Goal: Transaction & Acquisition: Purchase product/service

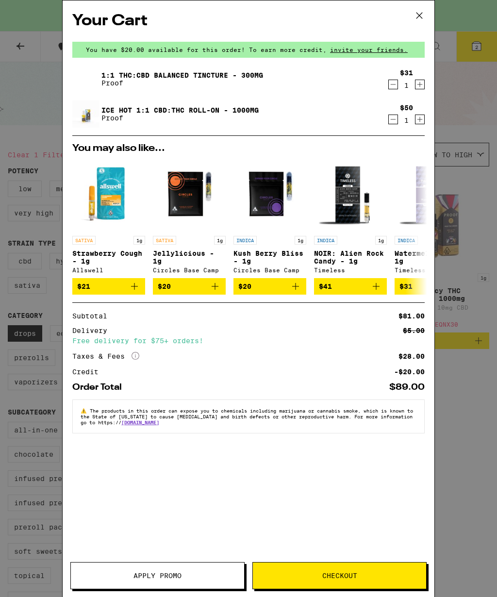
click at [416, 15] on icon at bounding box center [419, 15] width 15 height 15
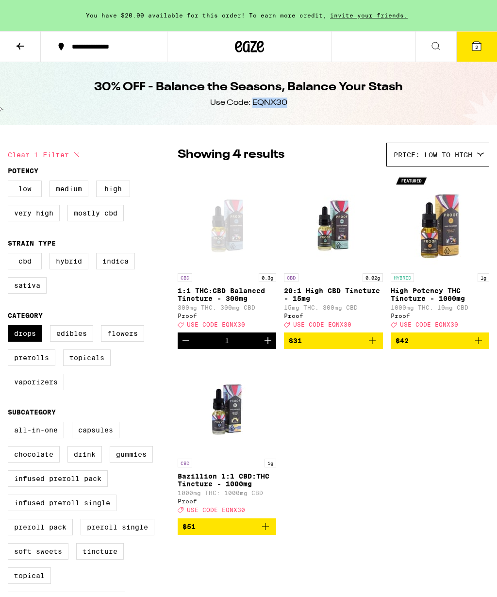
click at [479, 46] on icon at bounding box center [476, 46] width 9 height 9
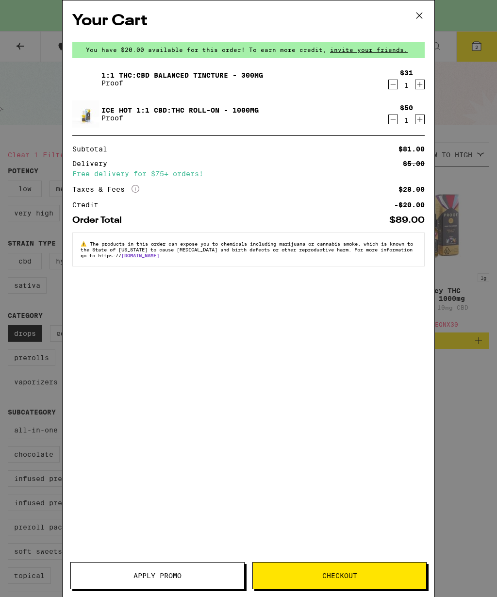
click at [160, 575] on span "Apply Promo" at bounding box center [158, 575] width 48 height 7
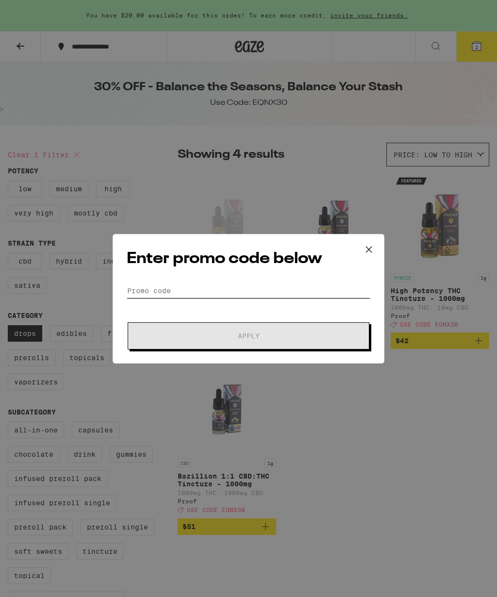
click at [245, 298] on input "Promo Code" at bounding box center [249, 291] width 244 height 15
paste input "EQNX30"
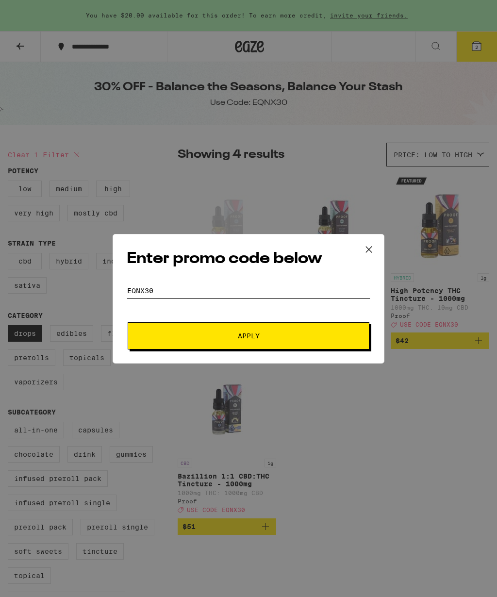
type input "EQNX30"
click at [280, 339] on span "Apply" at bounding box center [248, 336] width 175 height 7
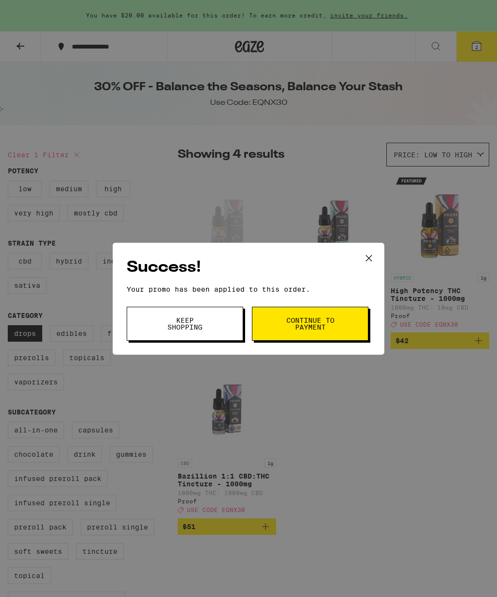
click at [317, 331] on span "Continue to payment" at bounding box center [310, 324] width 50 height 14
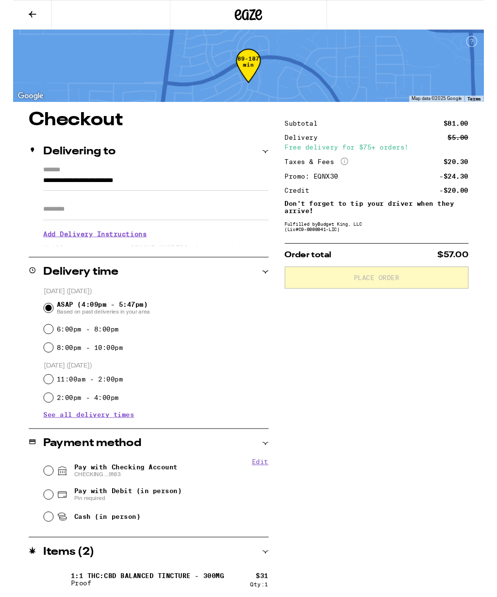
scroll to position [28, 0]
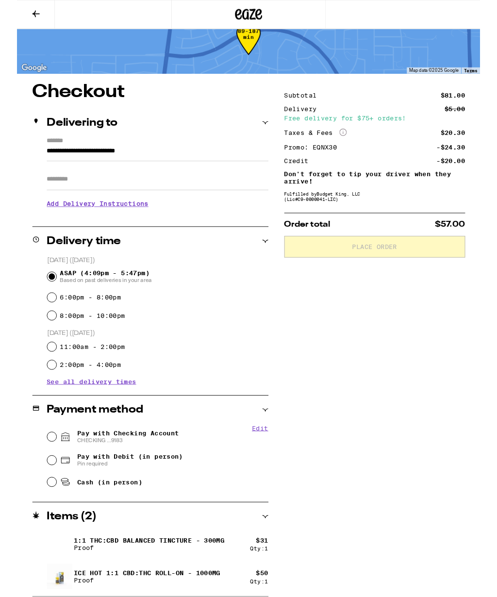
click at [39, 473] on input "Pay with Checking Account CHECKING ...9183" at bounding box center [38, 469] width 10 height 10
radio input "true"
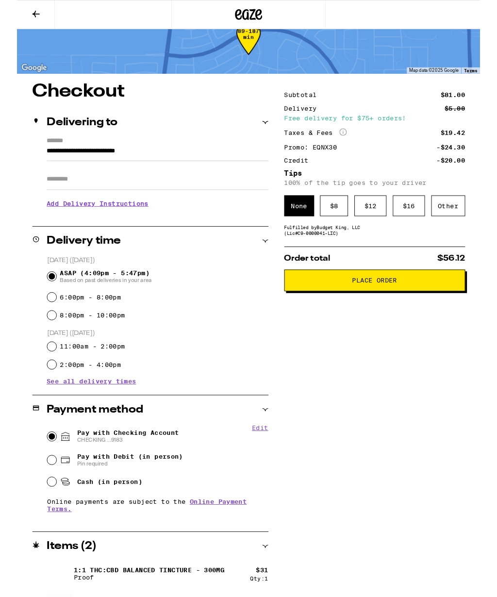
click at [14, 19] on button at bounding box center [20, 15] width 41 height 31
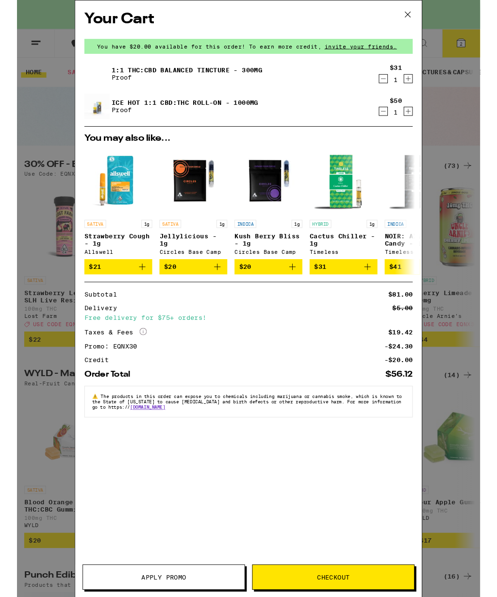
click at [395, 87] on icon "Decrement" at bounding box center [393, 85] width 9 height 12
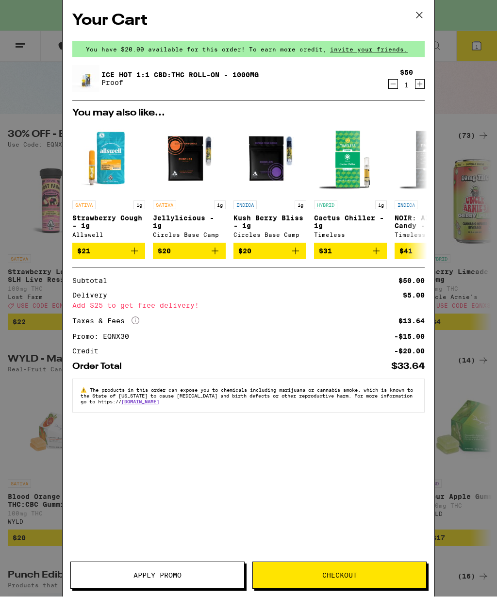
scroll to position [42, 0]
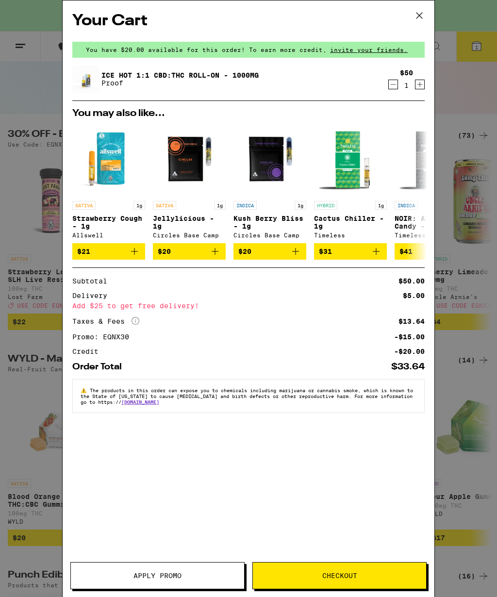
click at [332, 573] on span "Checkout" at bounding box center [339, 575] width 35 height 7
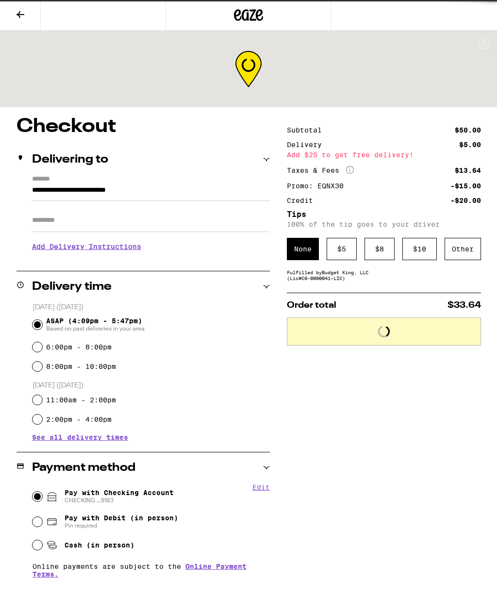
scroll to position [0, 0]
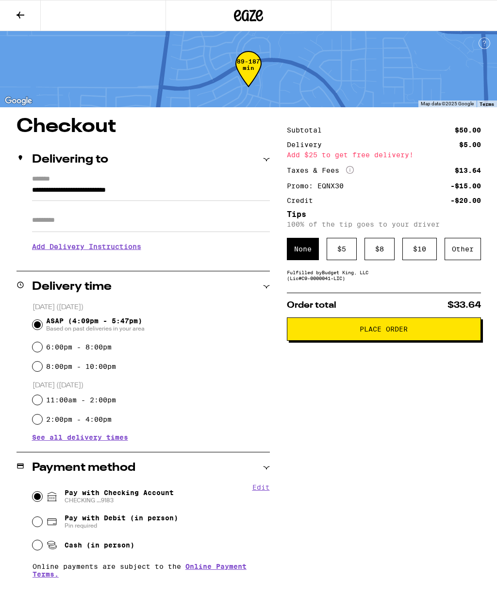
click at [340, 252] on div "$ 5" at bounding box center [342, 249] width 30 height 22
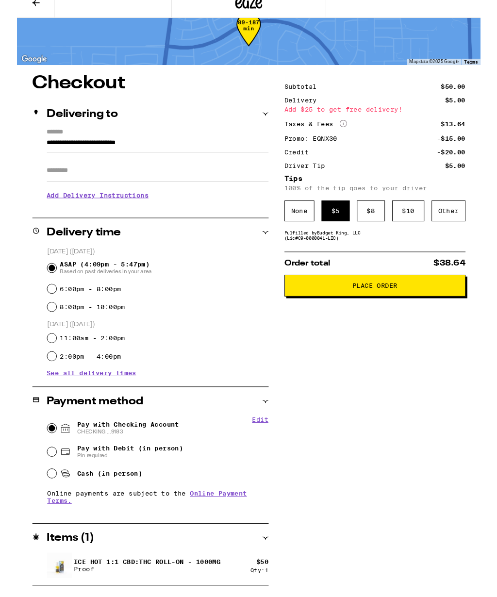
scroll to position [25, 0]
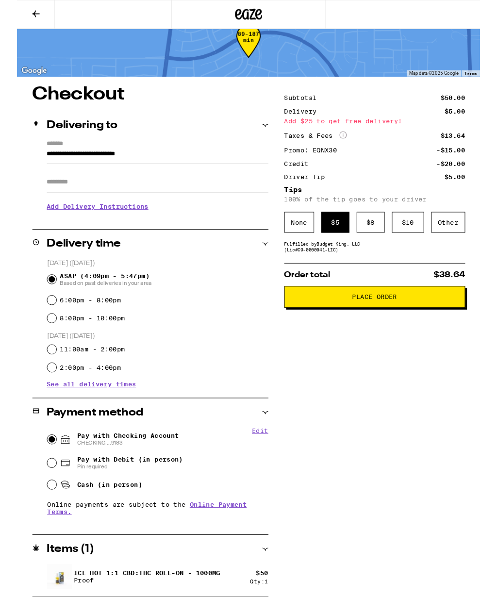
click at [305, 243] on div "None" at bounding box center [303, 239] width 32 height 22
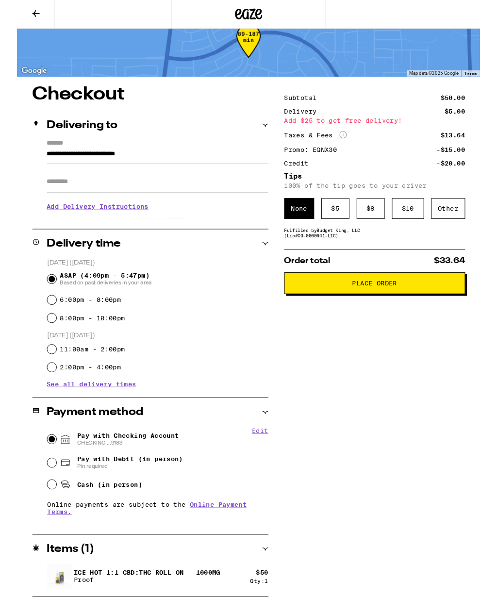
click at [14, 24] on button at bounding box center [20, 15] width 41 height 31
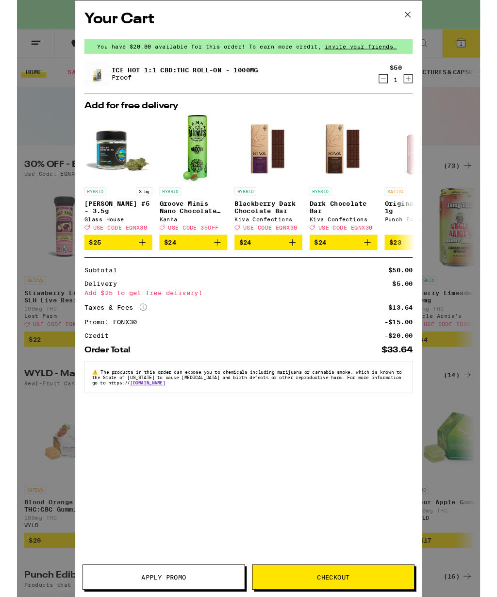
click at [396, 83] on icon "Decrement" at bounding box center [393, 85] width 9 height 12
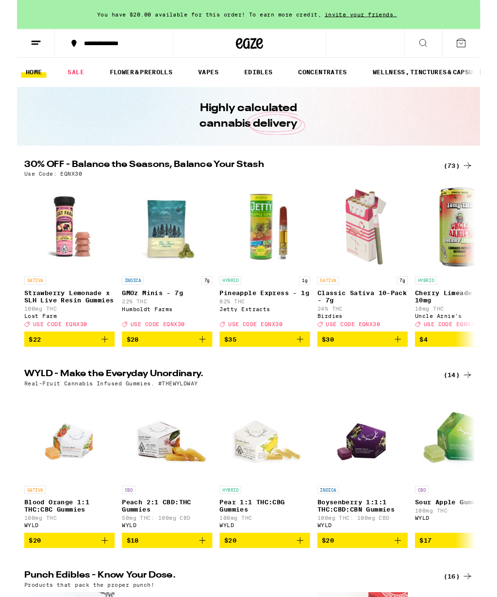
click at [481, 175] on icon at bounding box center [484, 178] width 12 height 12
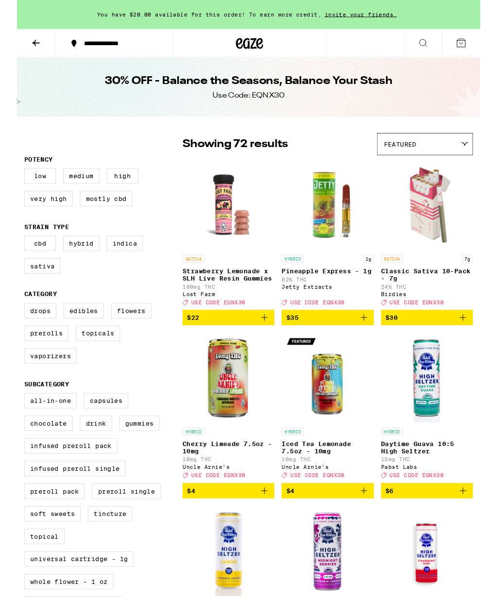
click at [78, 342] on label "Edibles" at bounding box center [71, 333] width 43 height 17
click at [10, 327] on input "Edibles" at bounding box center [10, 327] width 0 height 0
checkbox input "true"
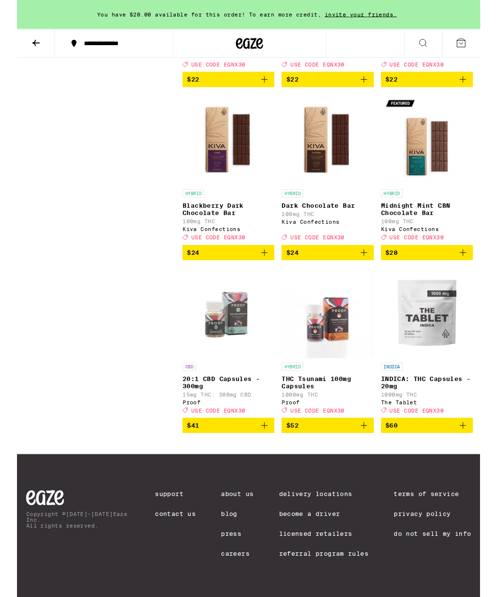
scroll to position [1829, 0]
click at [341, 451] on span "$52" at bounding box center [333, 457] width 89 height 12
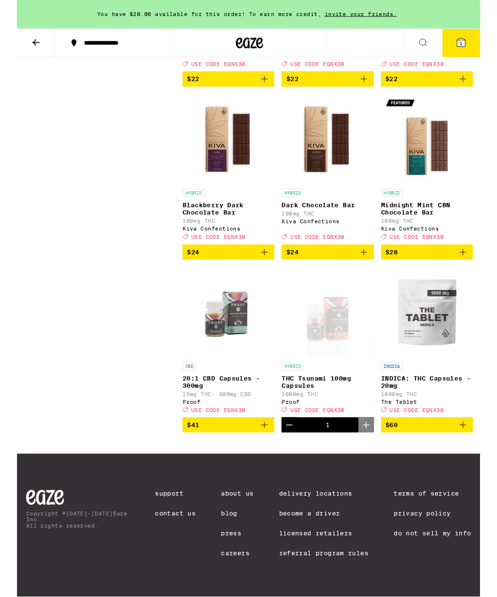
click at [468, 55] on button "1" at bounding box center [476, 47] width 41 height 30
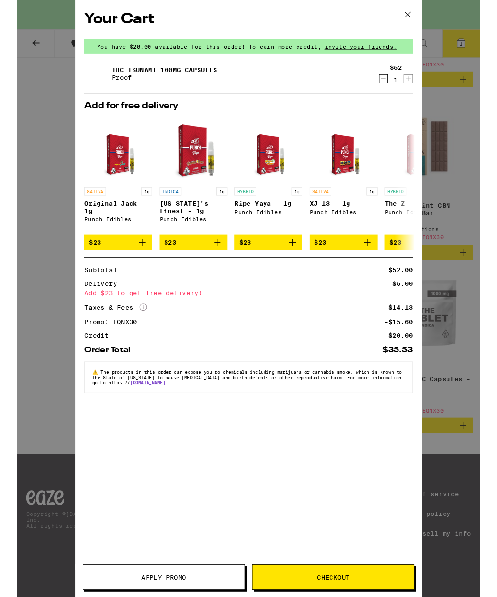
click at [424, 17] on icon at bounding box center [419, 15] width 15 height 15
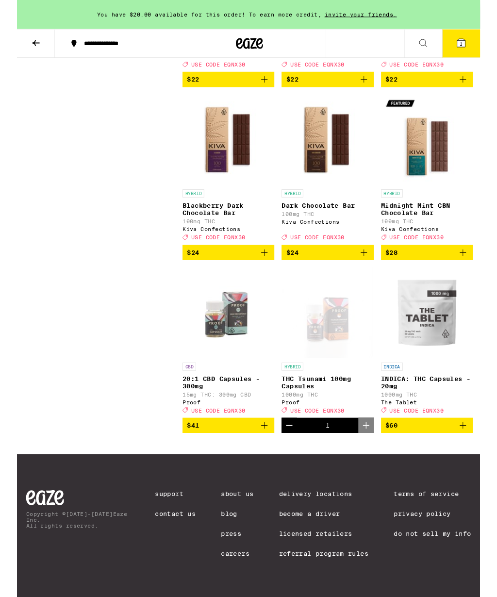
click at [341, 337] on div "Open page for THC Tsunami 100mg Capsules from Proof" at bounding box center [333, 335] width 97 height 97
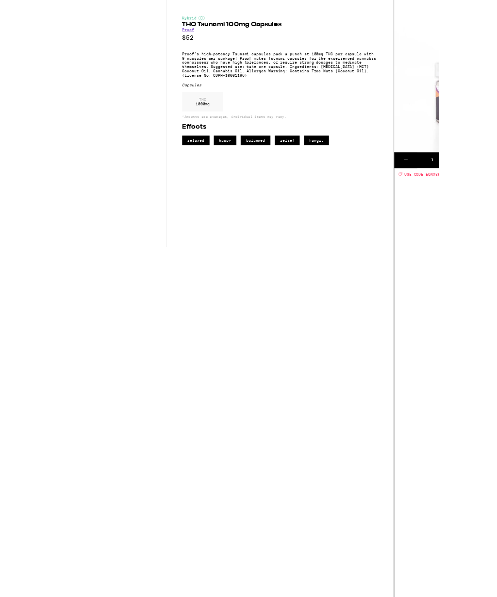
scroll to position [1627, 0]
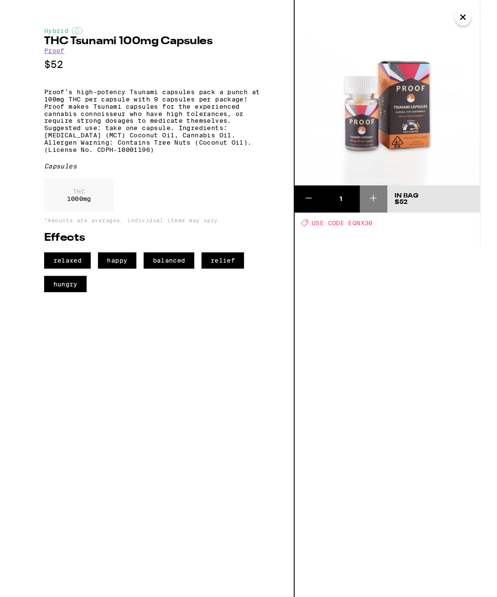
click at [477, 22] on icon "Close" at bounding box center [479, 18] width 12 height 15
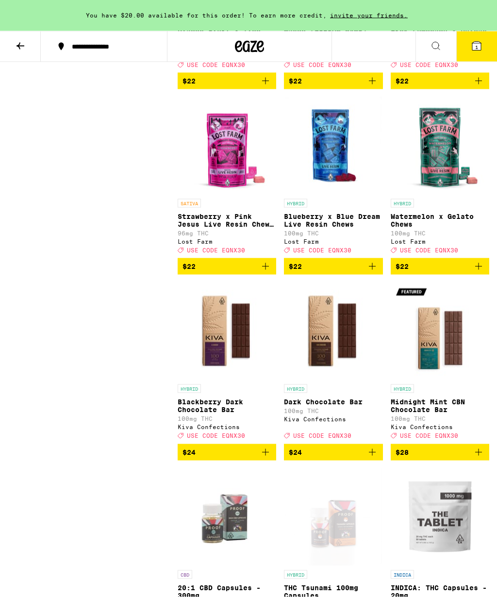
click at [477, 44] on span "1" at bounding box center [476, 47] width 3 height 6
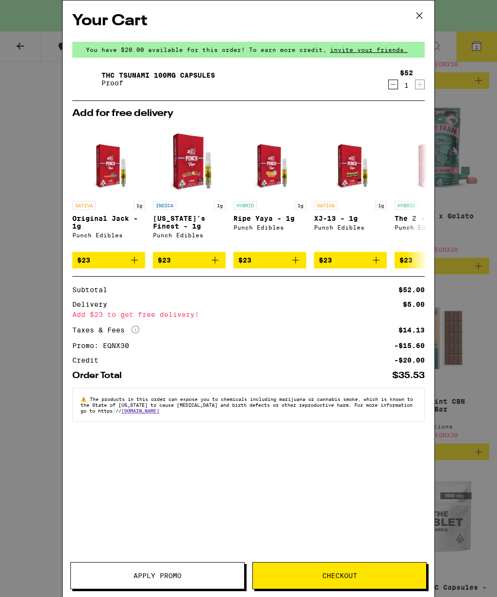
click at [342, 577] on span "Checkout" at bounding box center [339, 575] width 35 height 7
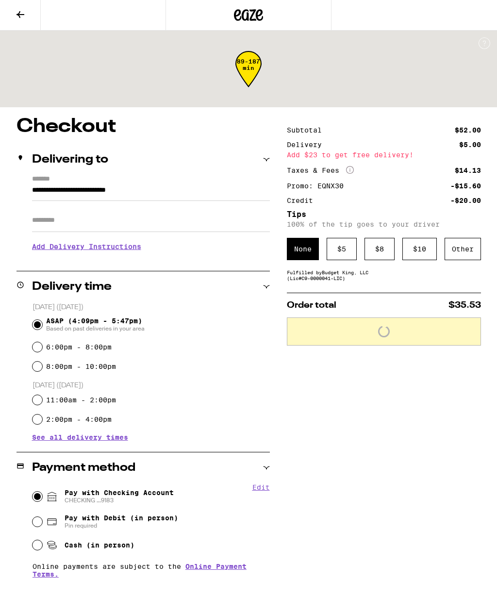
scroll to position [0, 0]
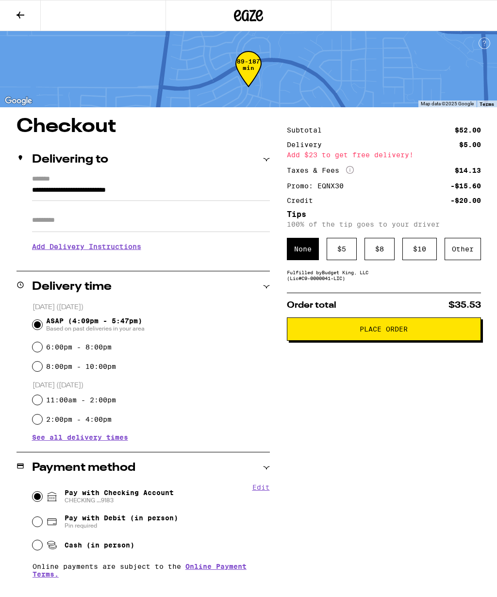
click at [351, 241] on div "$ 5" at bounding box center [342, 249] width 30 height 22
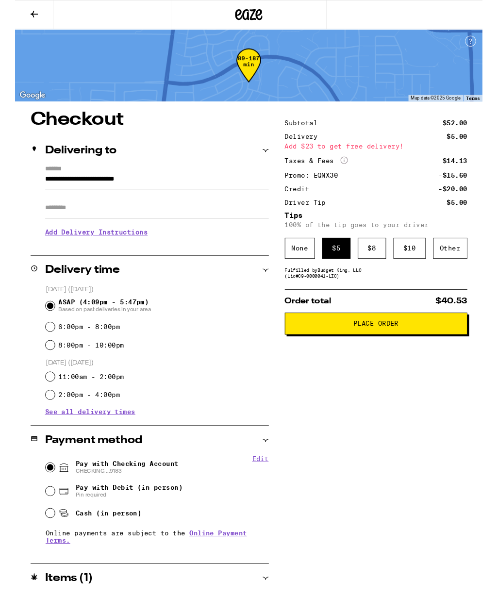
scroll to position [25, 0]
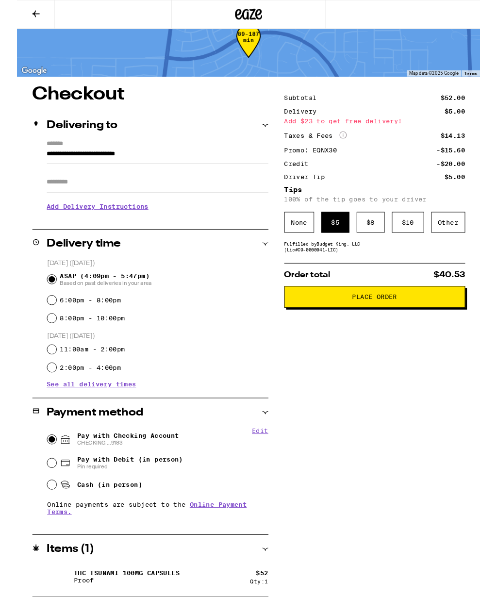
click at [297, 244] on div "None" at bounding box center [303, 239] width 32 height 22
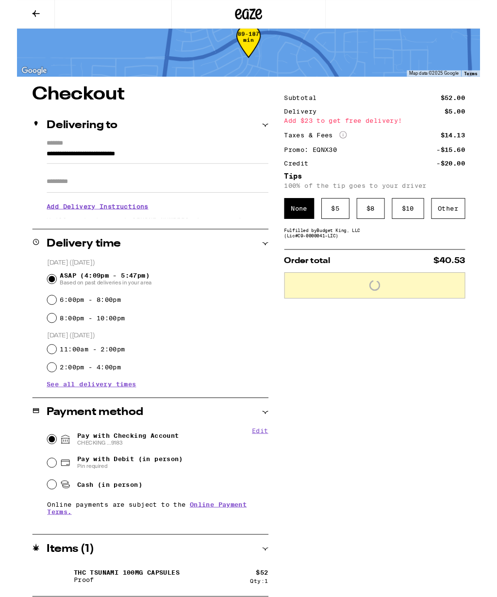
click at [468, 228] on div "Other" at bounding box center [463, 224] width 36 height 22
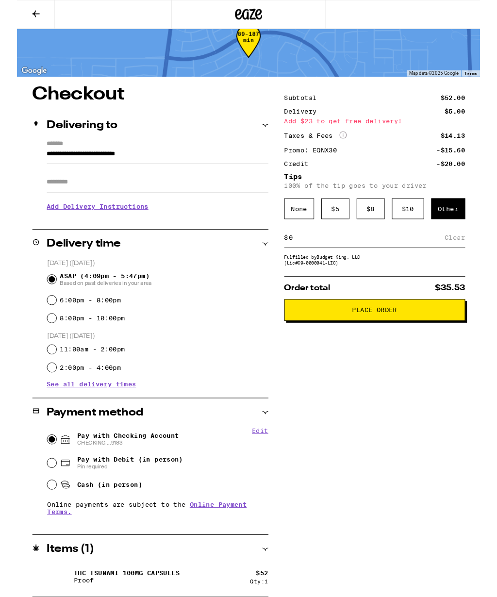
click at [384, 260] on input at bounding box center [375, 255] width 168 height 9
type input "4"
click at [478, 260] on div "Save" at bounding box center [472, 255] width 17 height 21
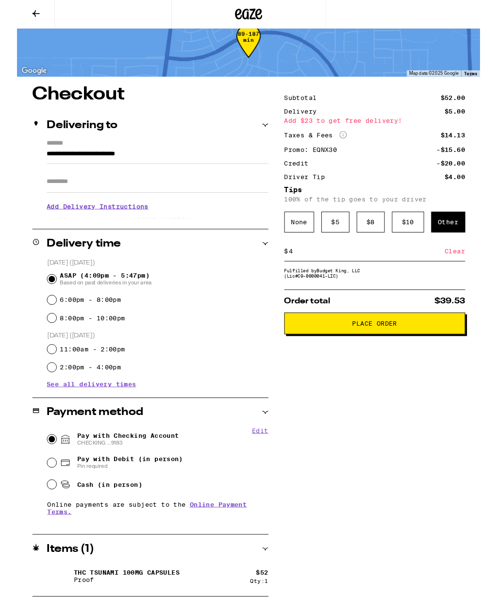
click at [398, 359] on button "Place Order" at bounding box center [384, 347] width 194 height 23
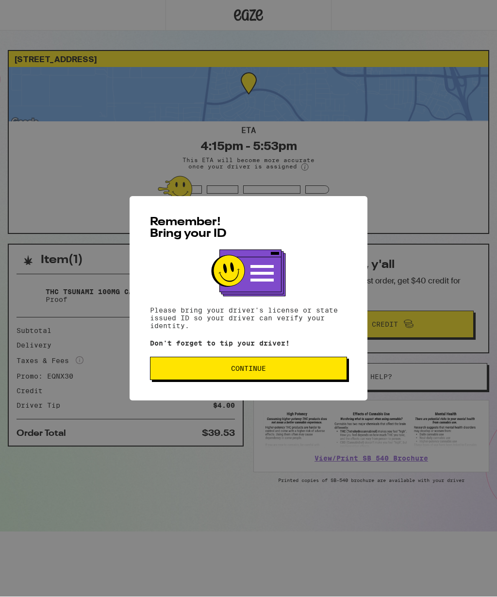
click at [261, 372] on span "Continue" at bounding box center [248, 369] width 35 height 7
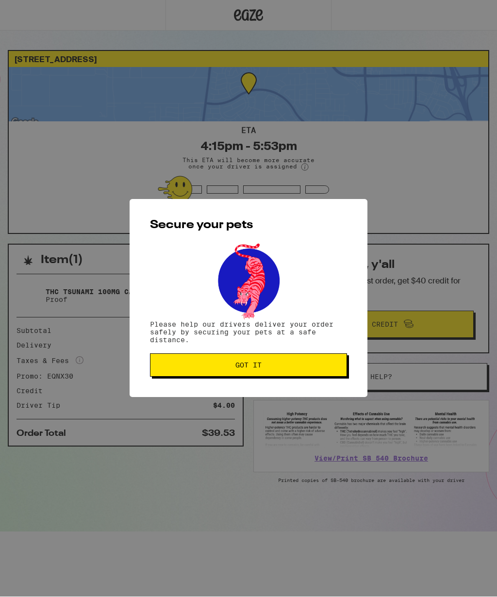
click at [298, 375] on button "Got it" at bounding box center [248, 365] width 197 height 23
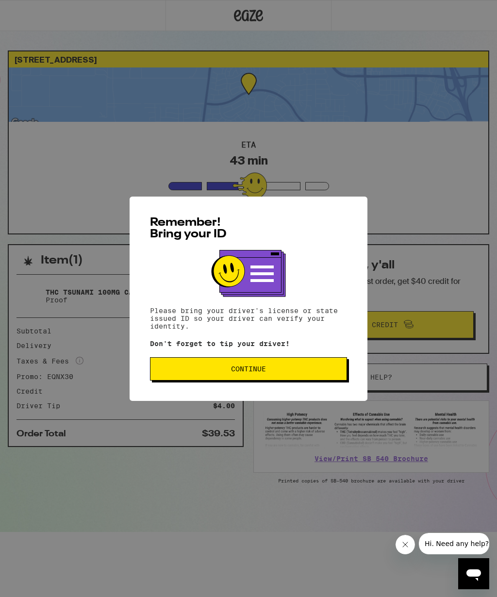
click at [254, 372] on span "Continue" at bounding box center [248, 369] width 35 height 7
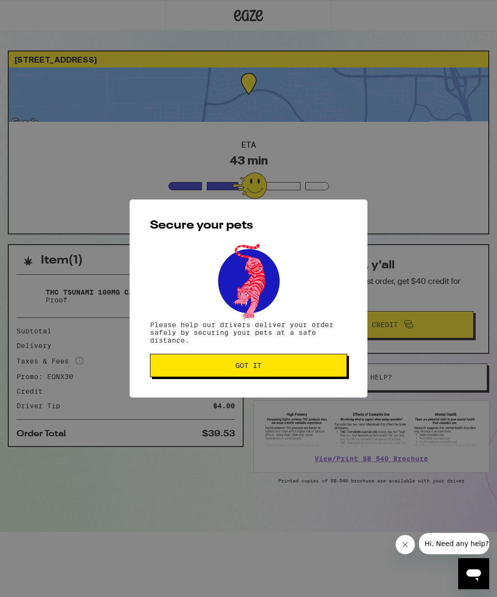
click at [289, 375] on button "Got it" at bounding box center [248, 365] width 197 height 23
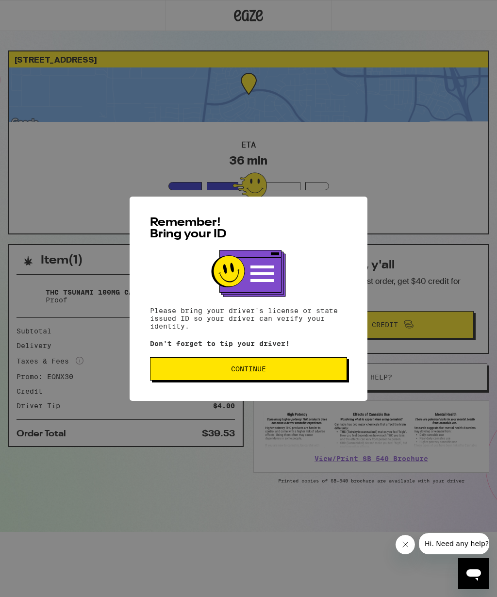
click at [275, 370] on span "Continue" at bounding box center [248, 369] width 181 height 7
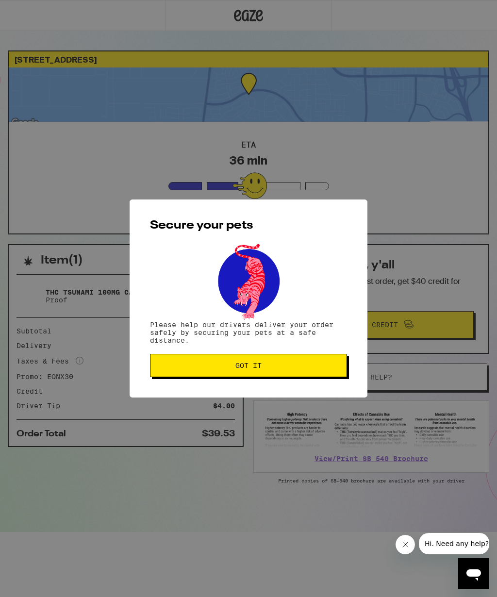
click at [279, 368] on span "Got it" at bounding box center [248, 365] width 181 height 7
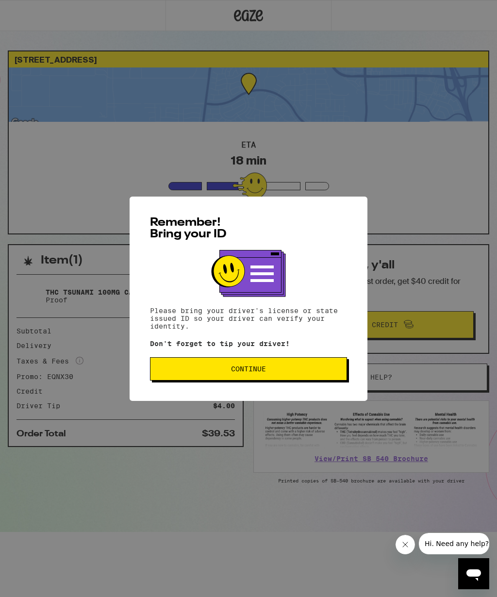
click at [317, 381] on button "Continue" at bounding box center [248, 368] width 197 height 23
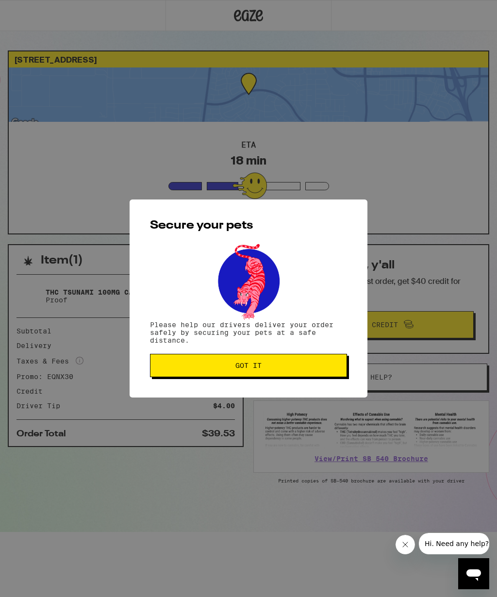
click at [311, 369] on span "Got it" at bounding box center [248, 365] width 181 height 7
